Goal: Information Seeking & Learning: Learn about a topic

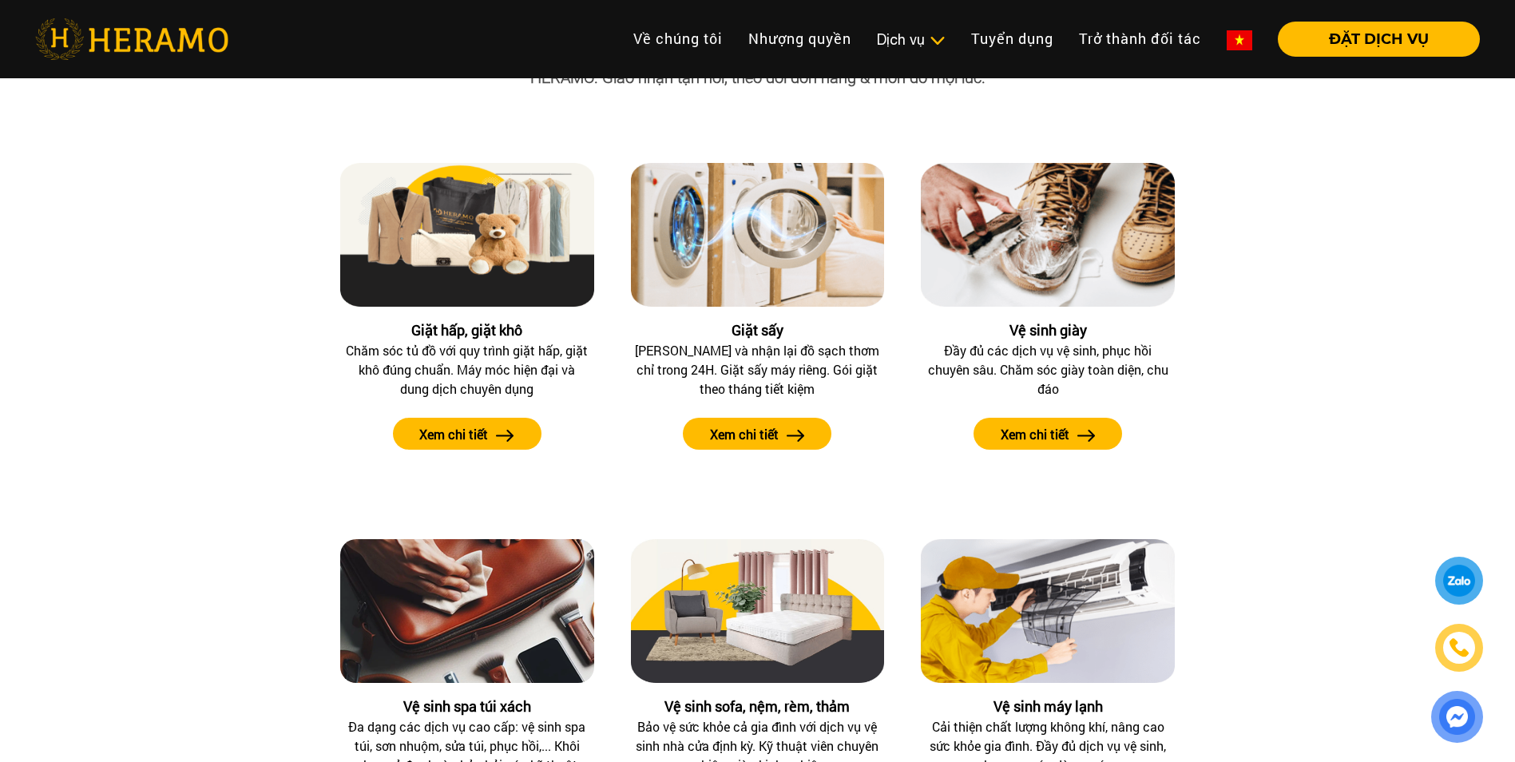
scroll to position [1518, 0]
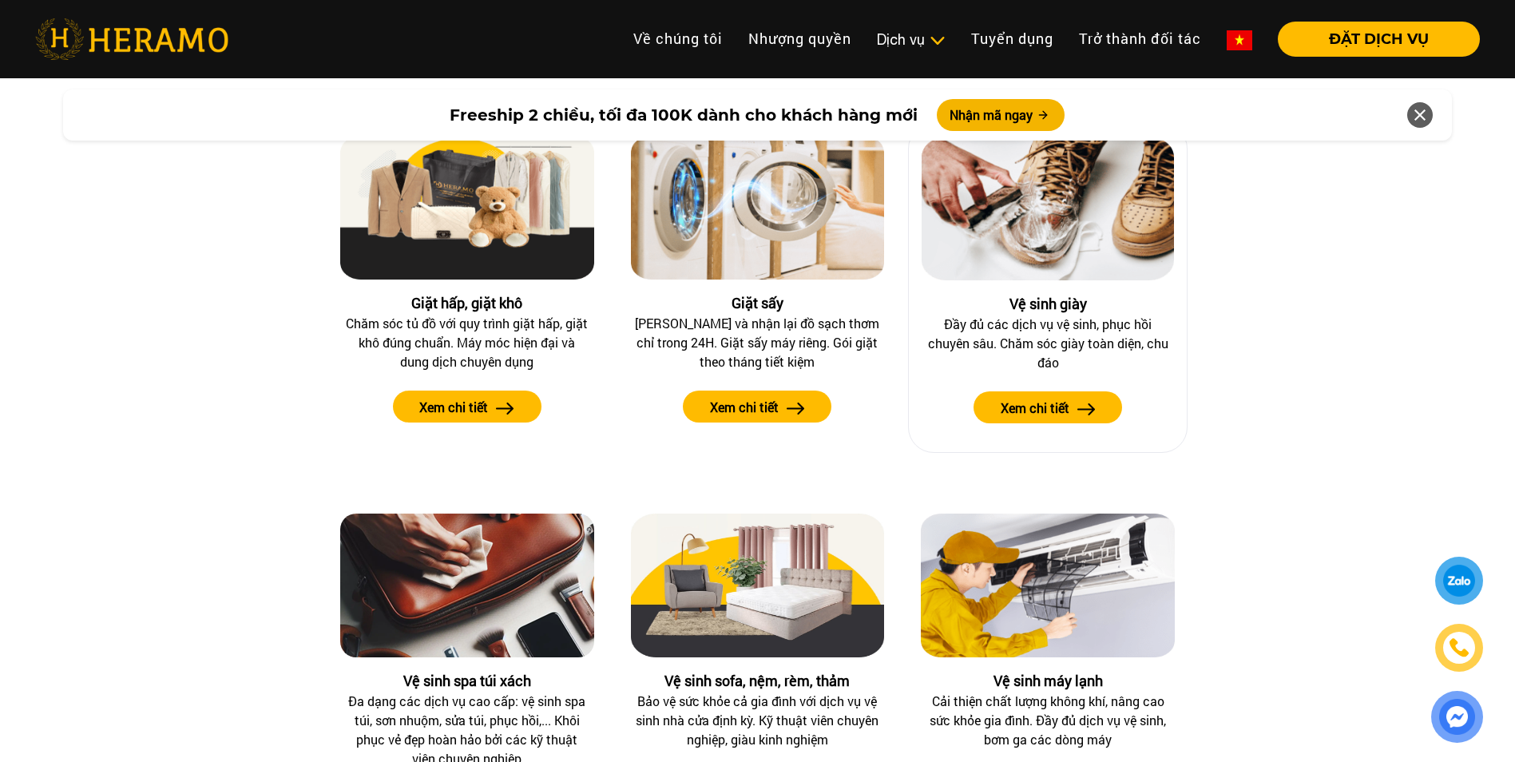
click at [1075, 410] on button "Xem chi tiết" at bounding box center [1048, 407] width 149 height 32
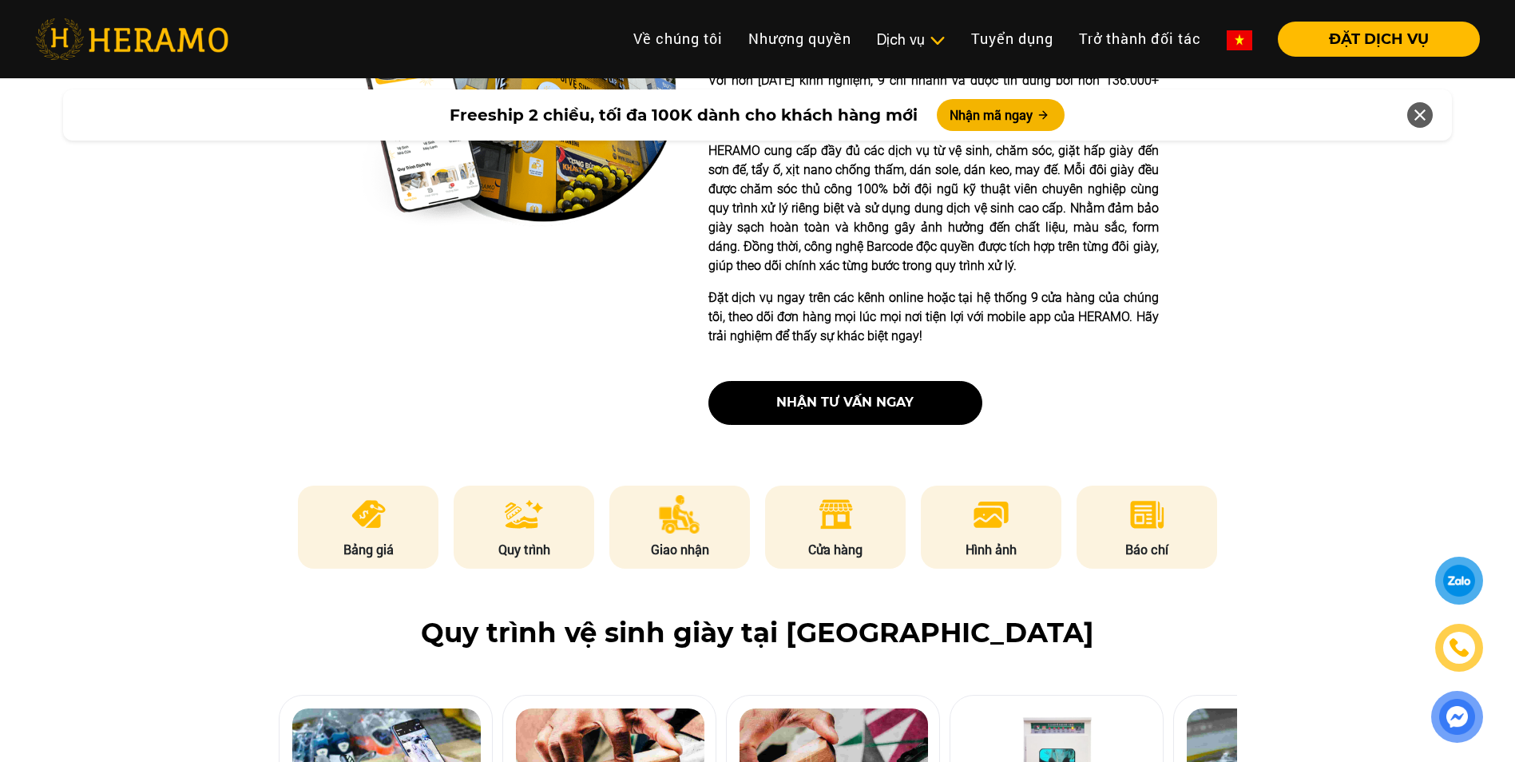
scroll to position [479, 0]
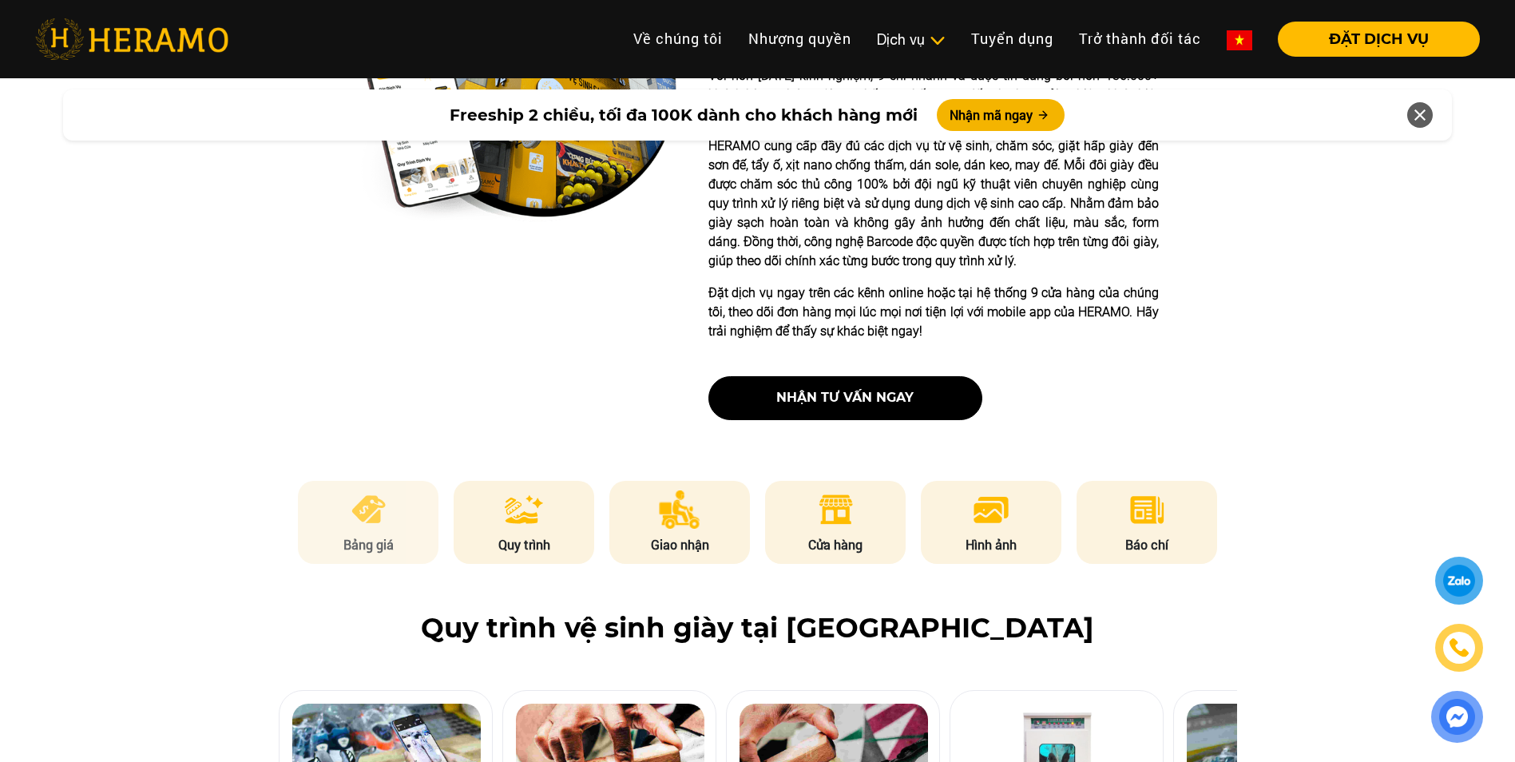
click at [410, 498] on li "Bảng giá" at bounding box center [368, 522] width 141 height 83
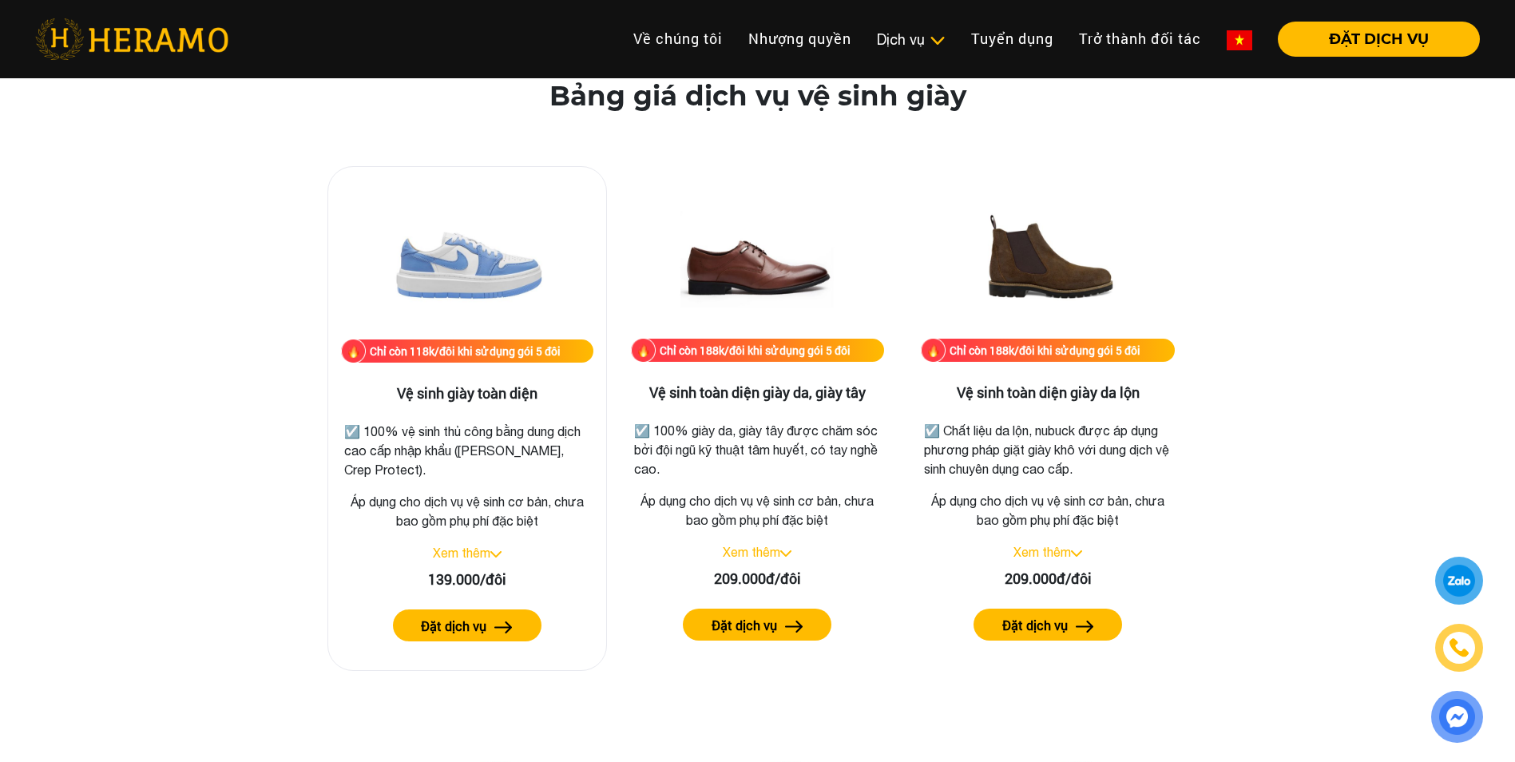
click at [490, 558] on link "Xem thêm" at bounding box center [462, 553] width 58 height 14
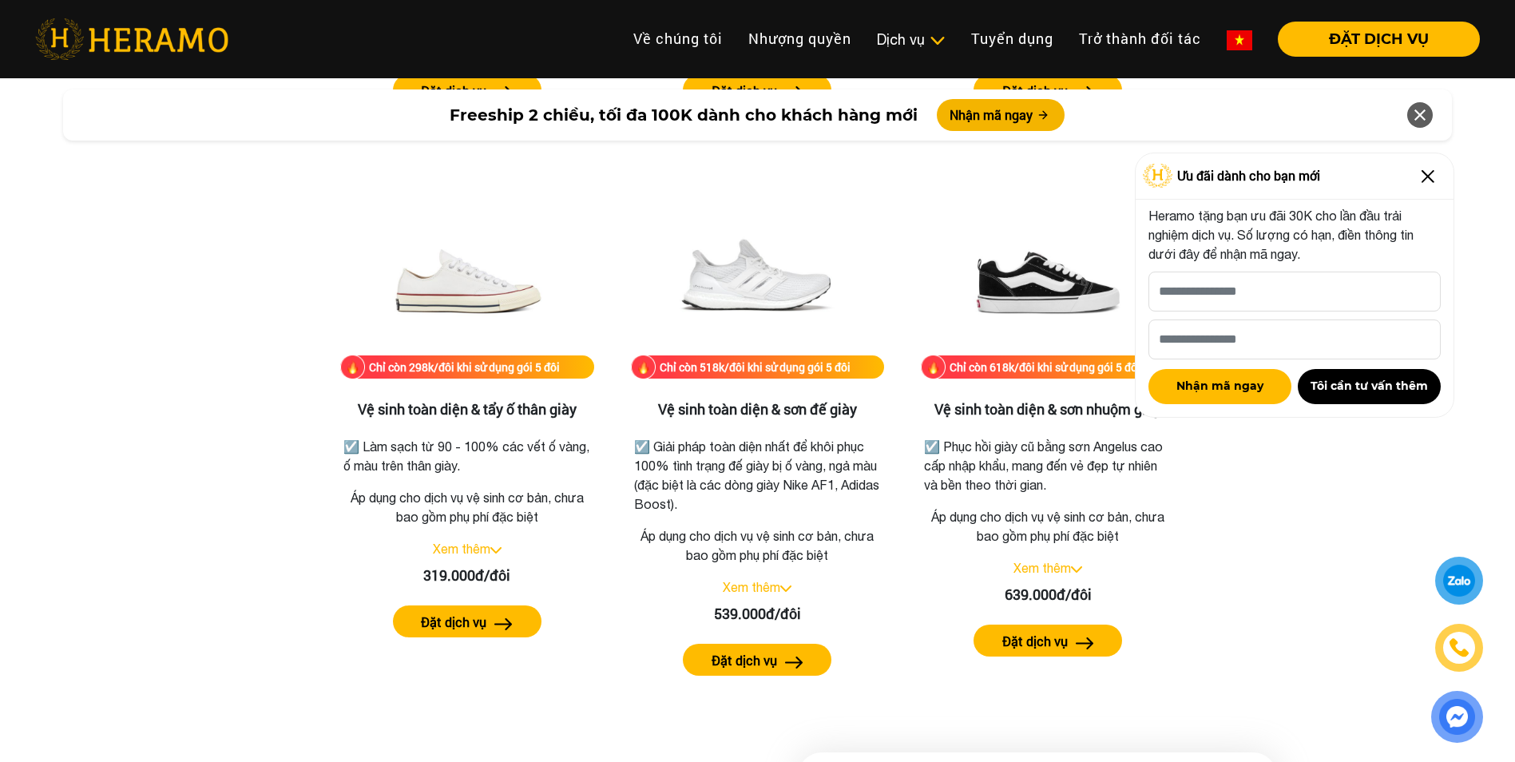
scroll to position [3351, 0]
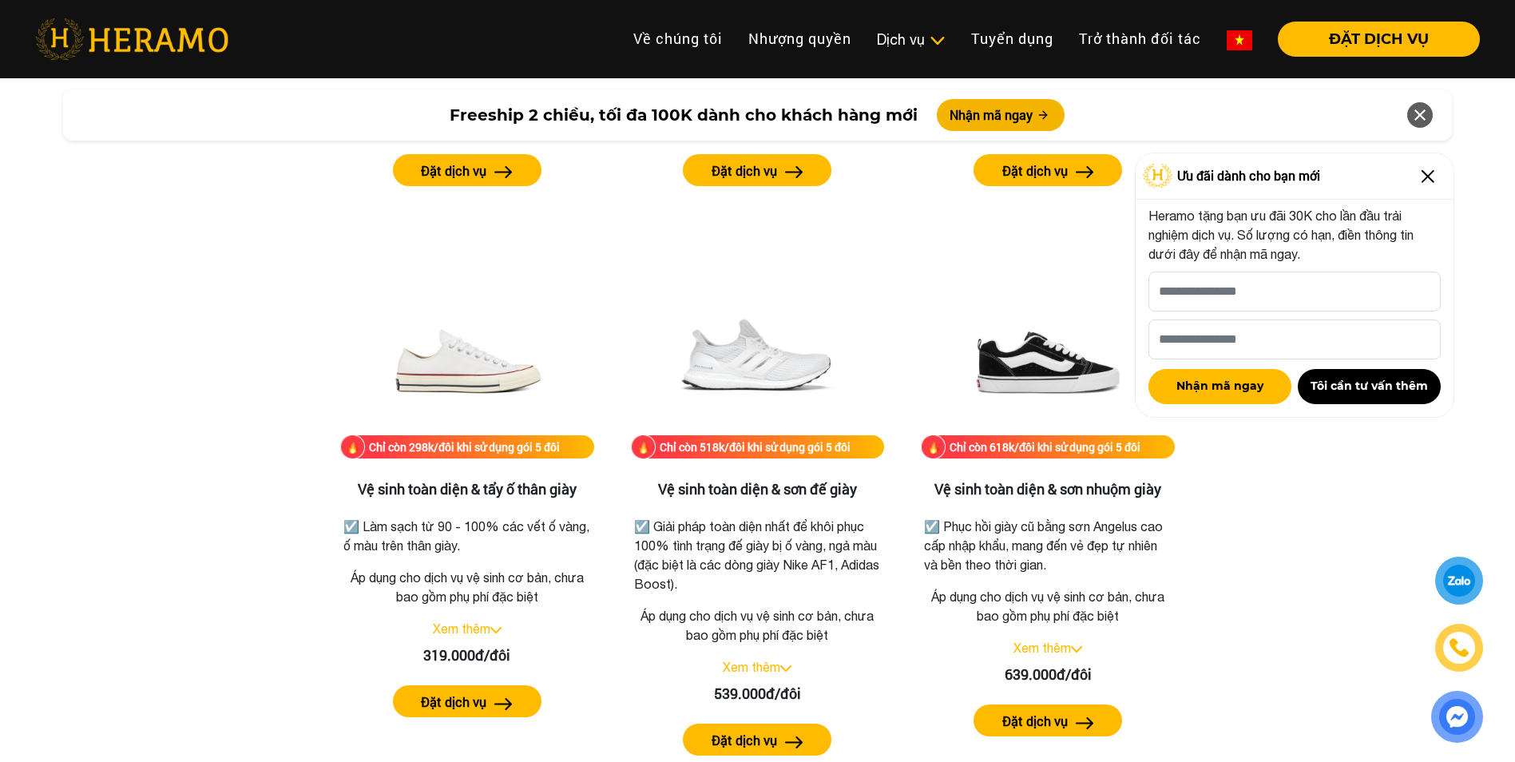
click at [1421, 175] on img at bounding box center [1429, 177] width 26 height 26
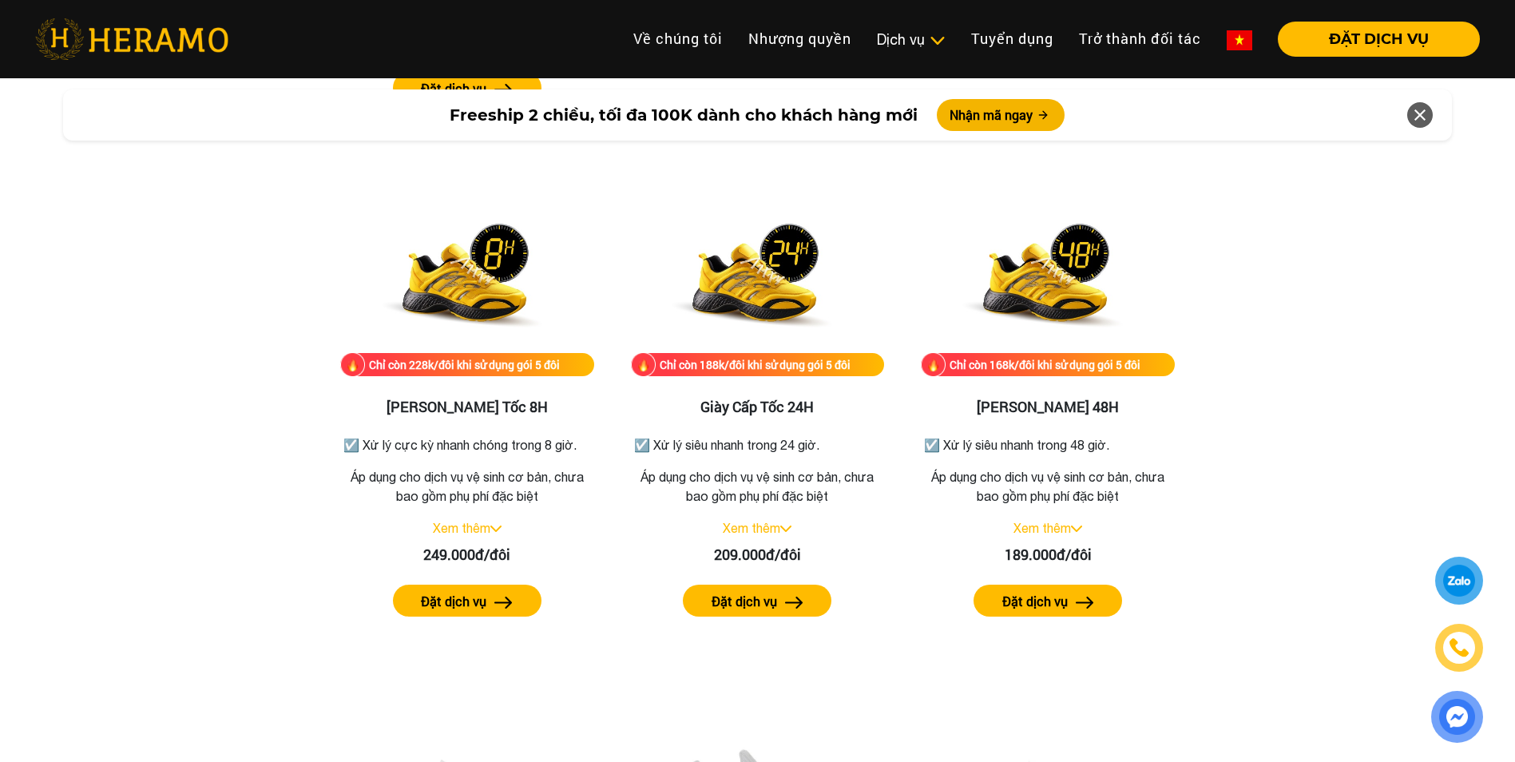
scroll to position [2952, 0]
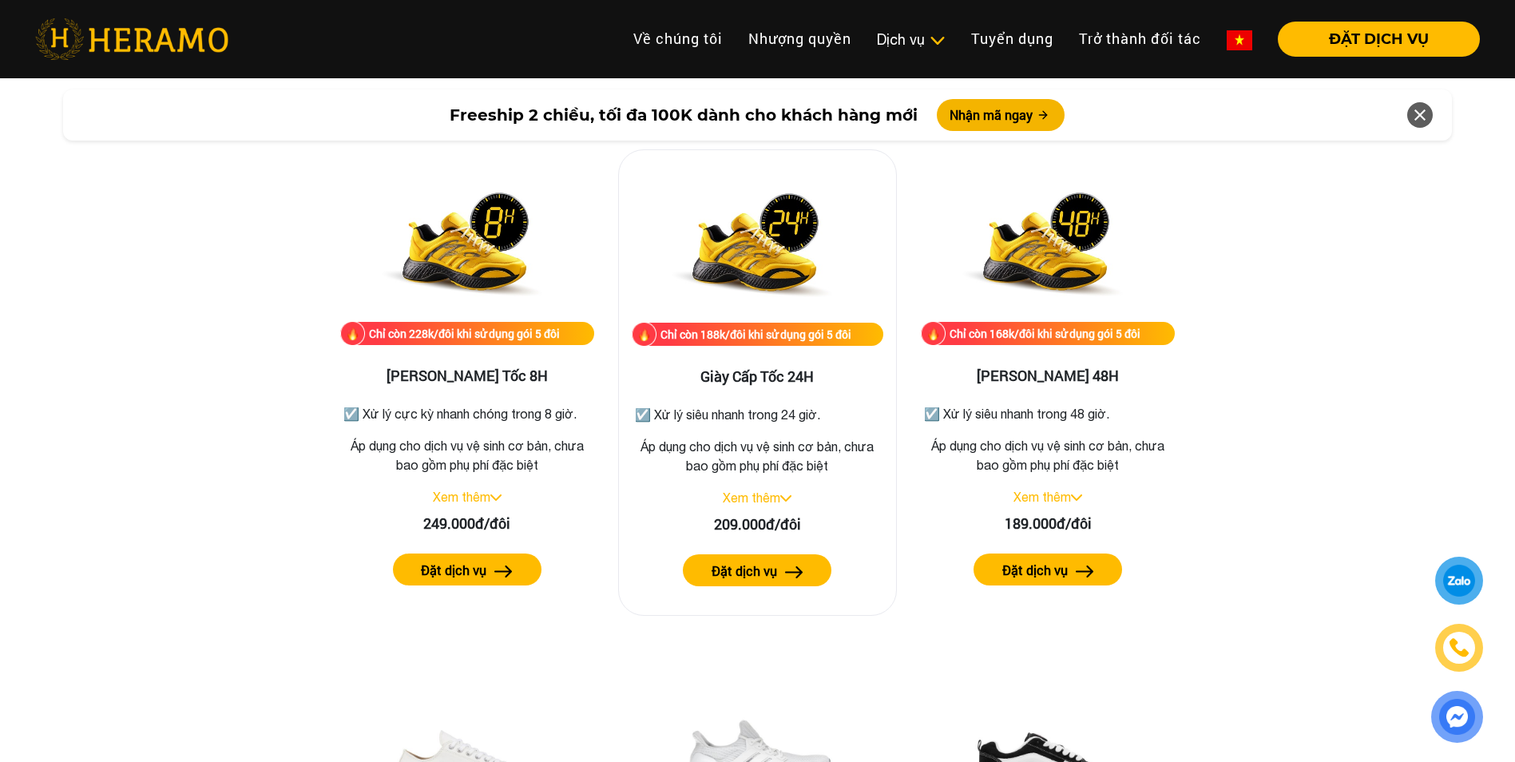
click at [787, 495] on img at bounding box center [785, 498] width 11 height 6
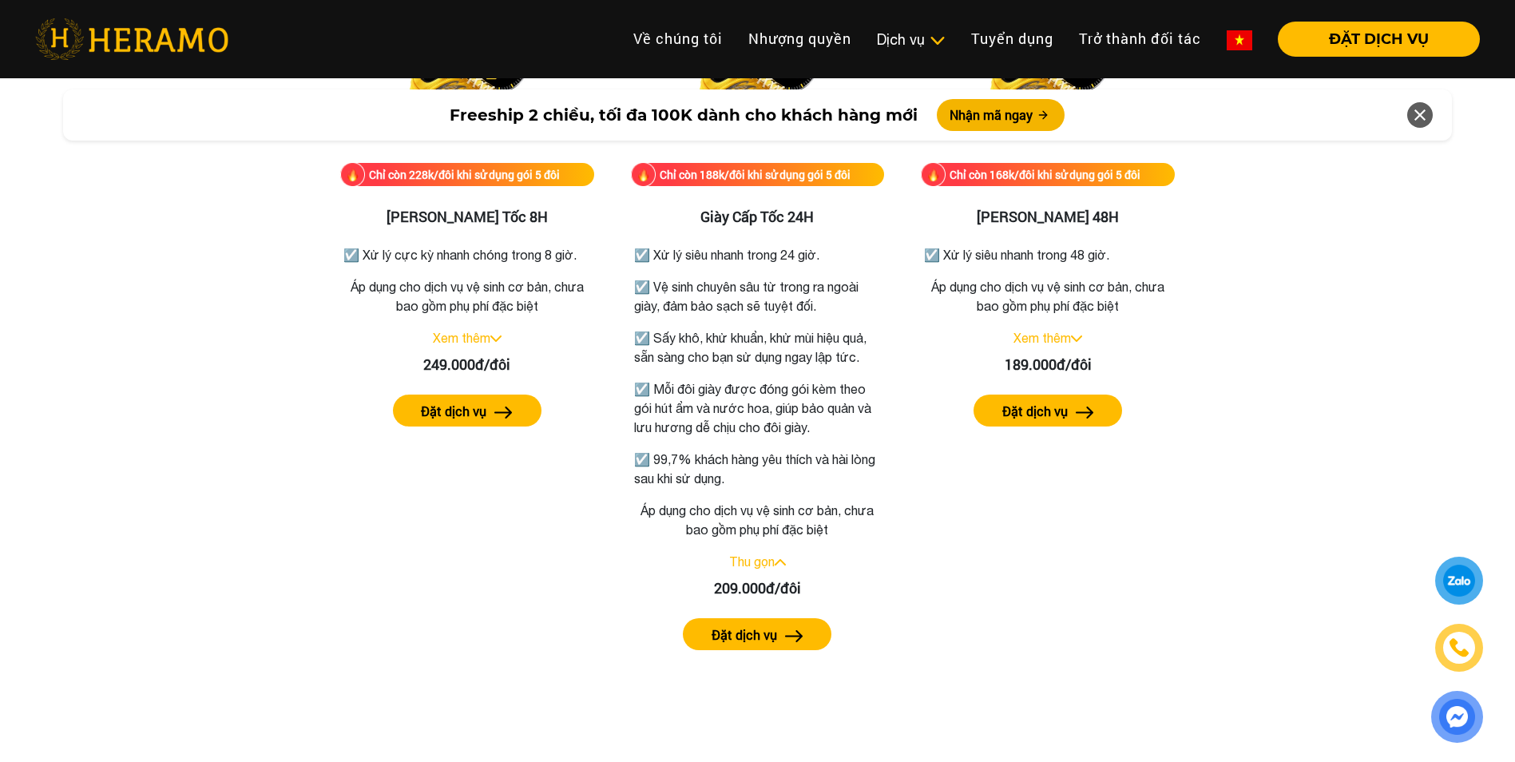
scroll to position [3111, 0]
click at [1064, 339] on link "Xem thêm" at bounding box center [1043, 338] width 58 height 14
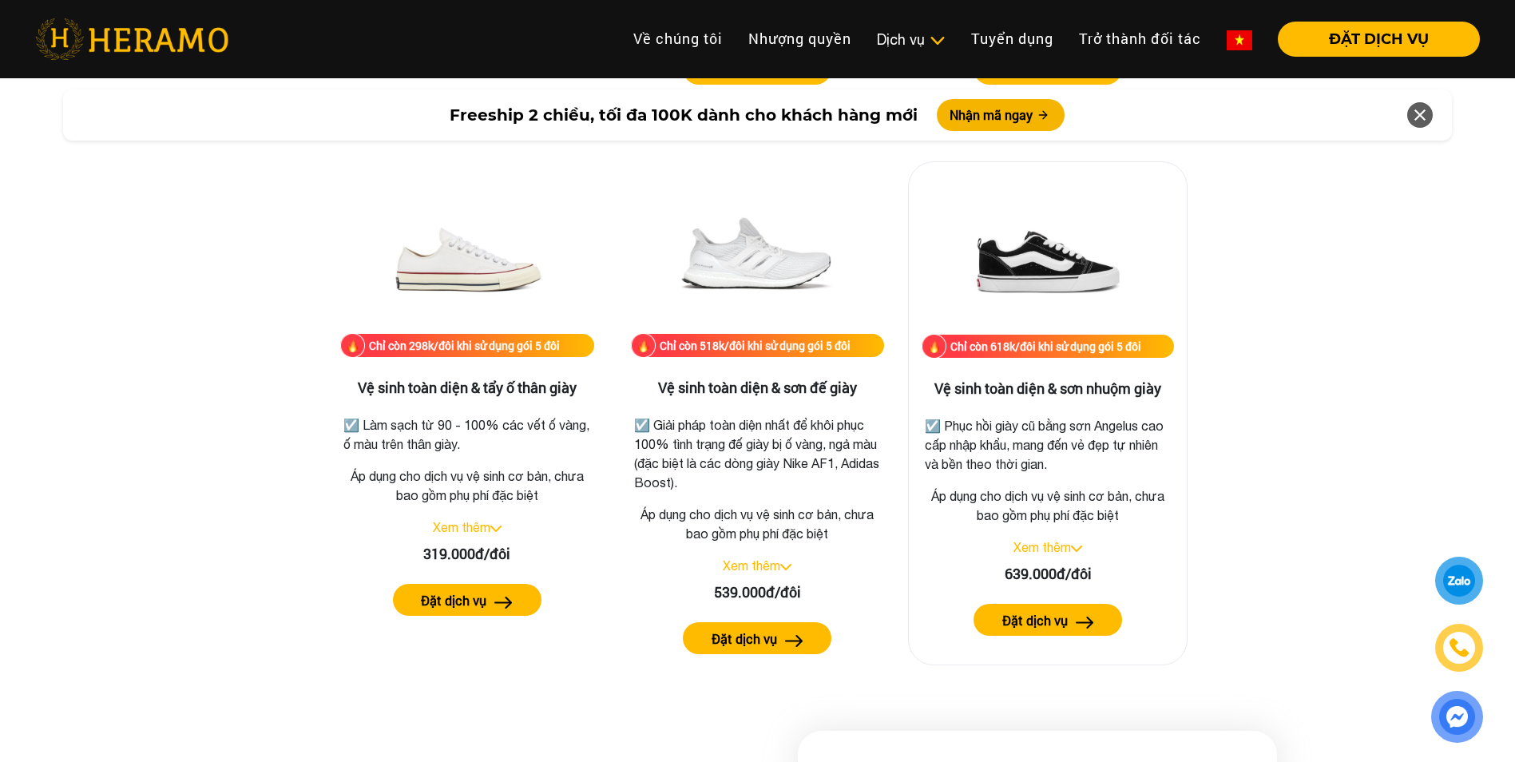
scroll to position [3671, 0]
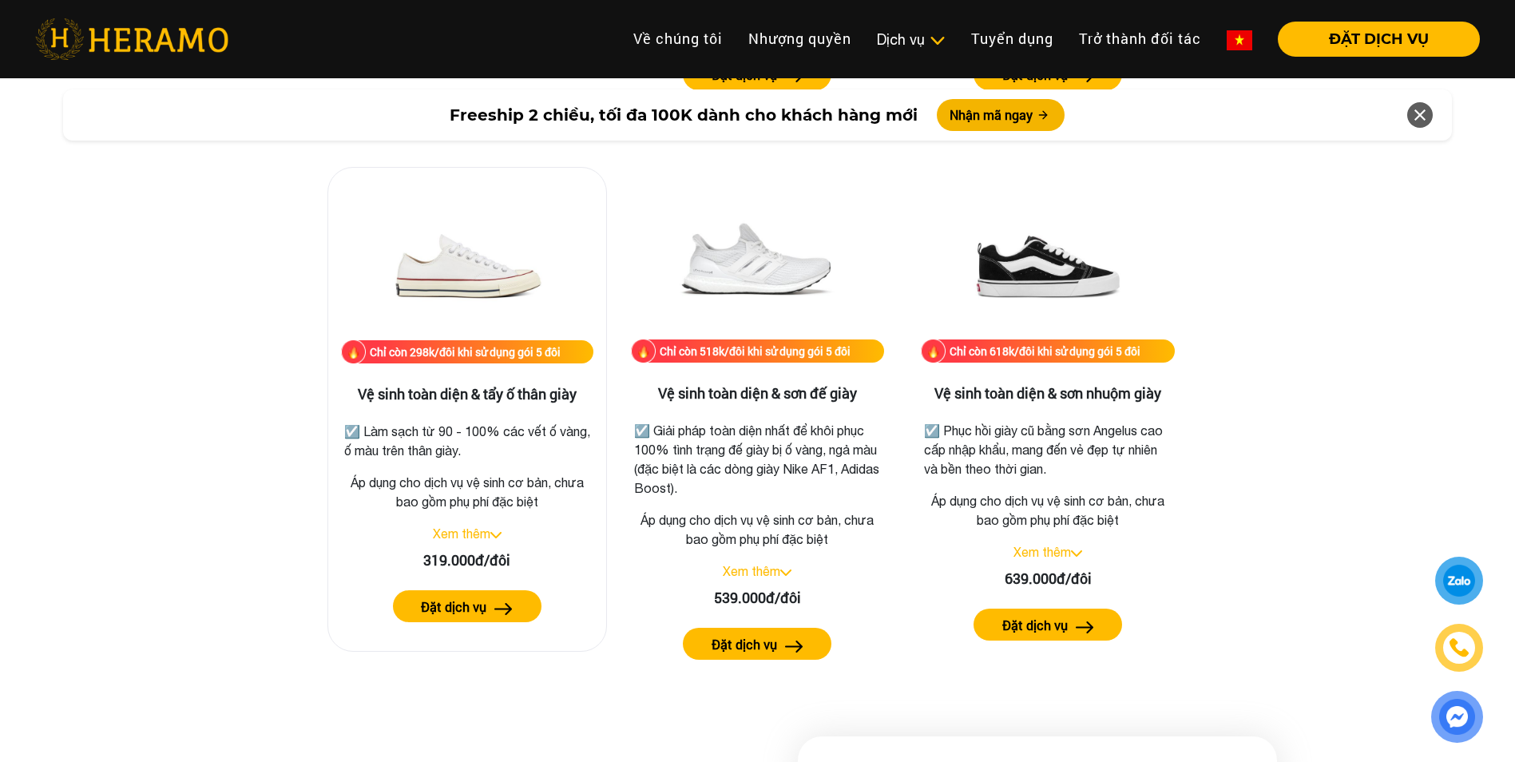
click at [479, 535] on link "Xem thêm" at bounding box center [462, 533] width 58 height 14
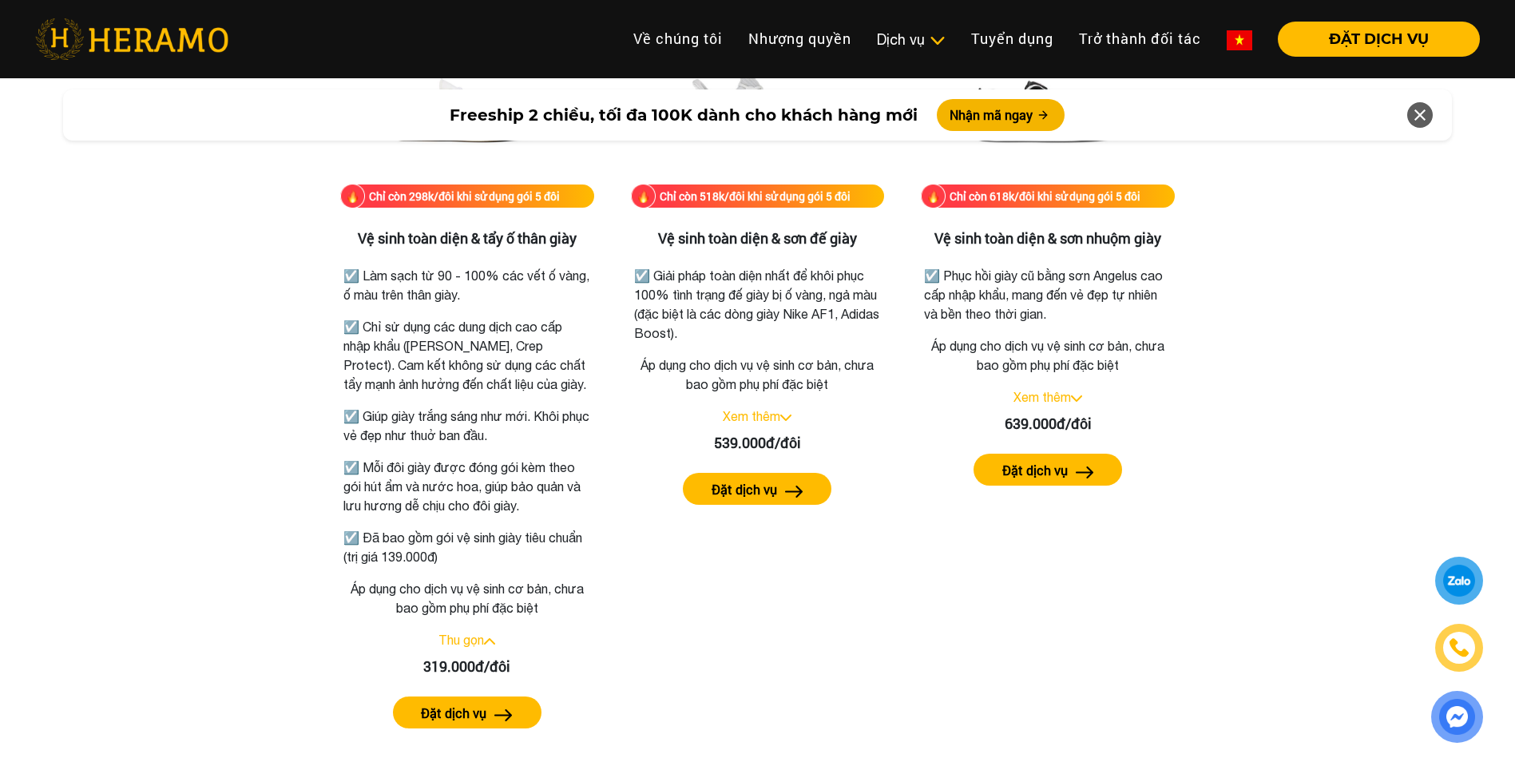
scroll to position [3830, 0]
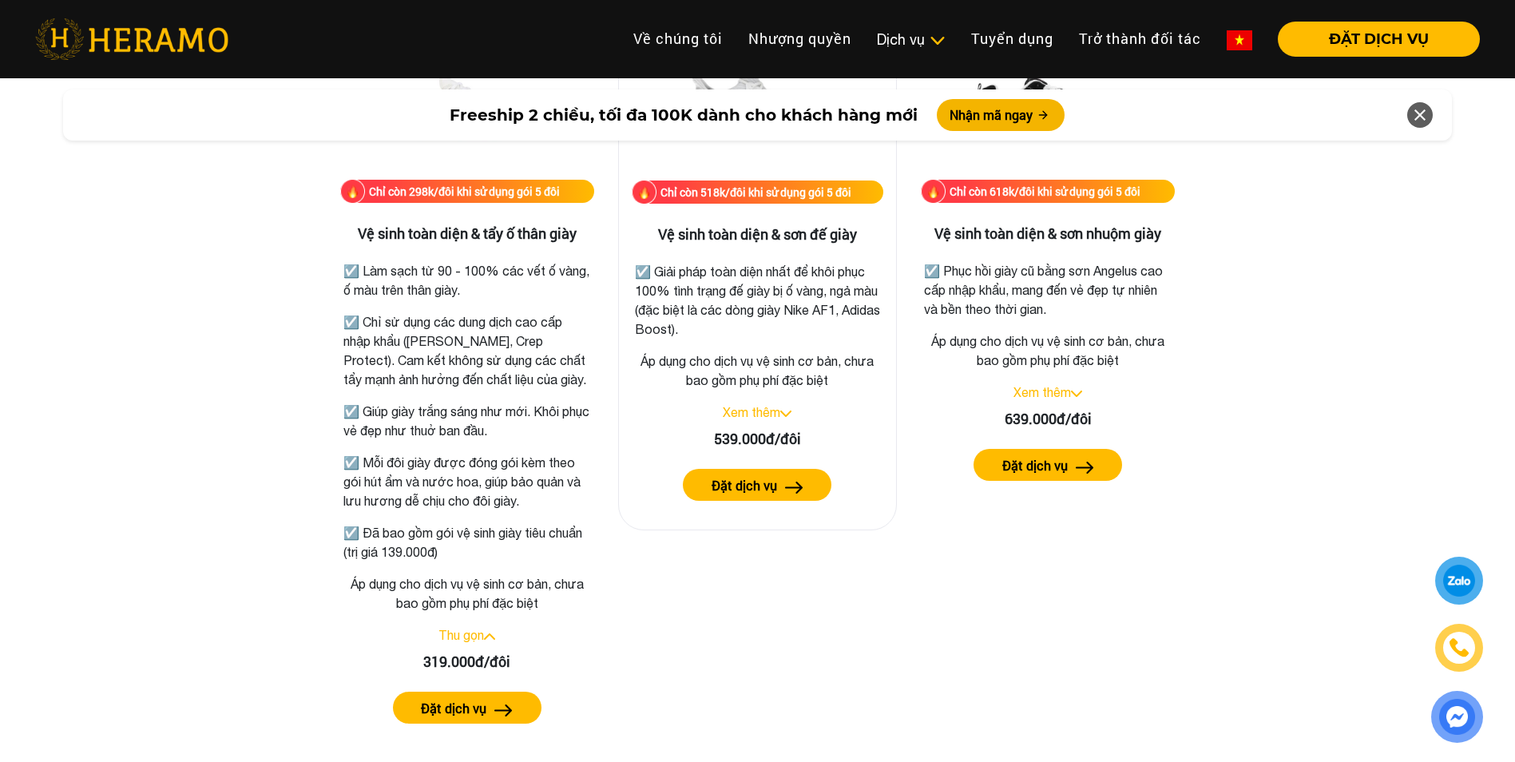
click at [776, 410] on link "Xem thêm" at bounding box center [752, 412] width 58 height 14
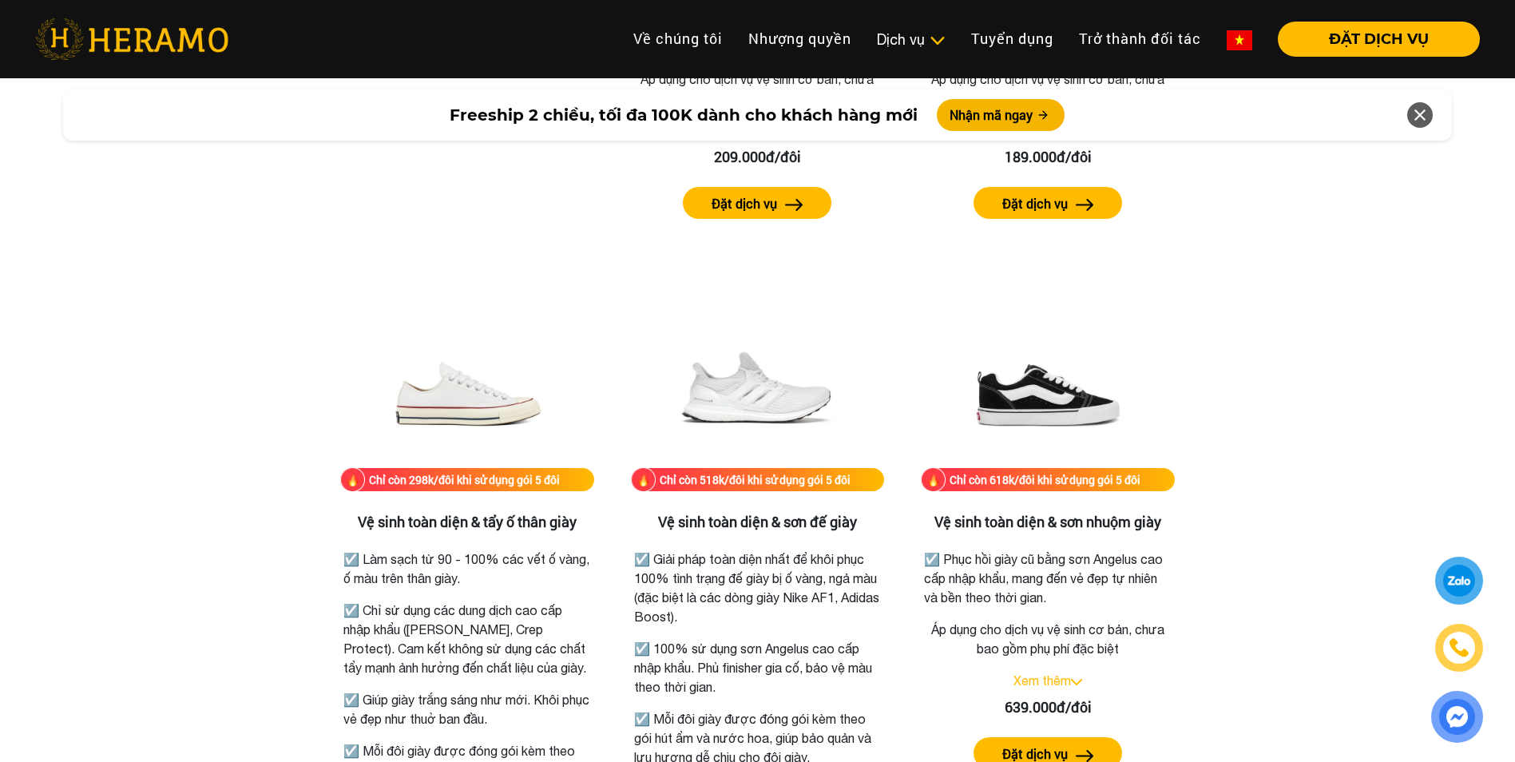
scroll to position [3351, 0]
